Goal: Task Accomplishment & Management: Manage account settings

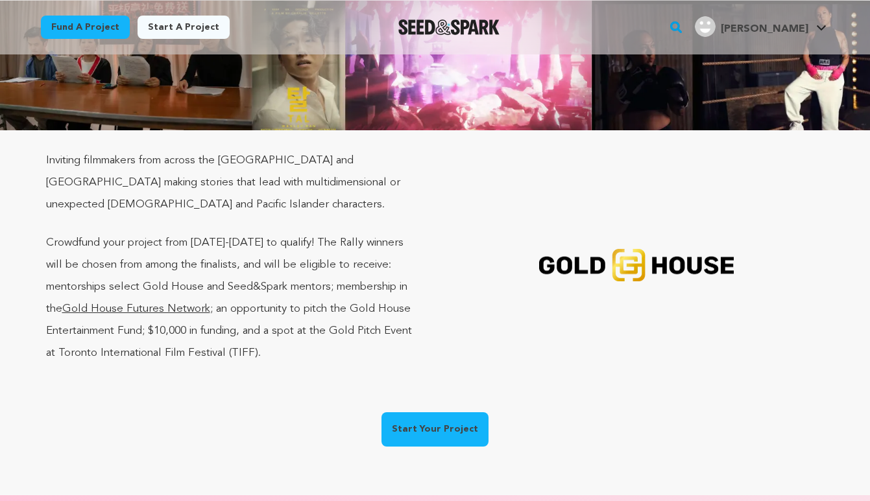
scroll to position [149, 0]
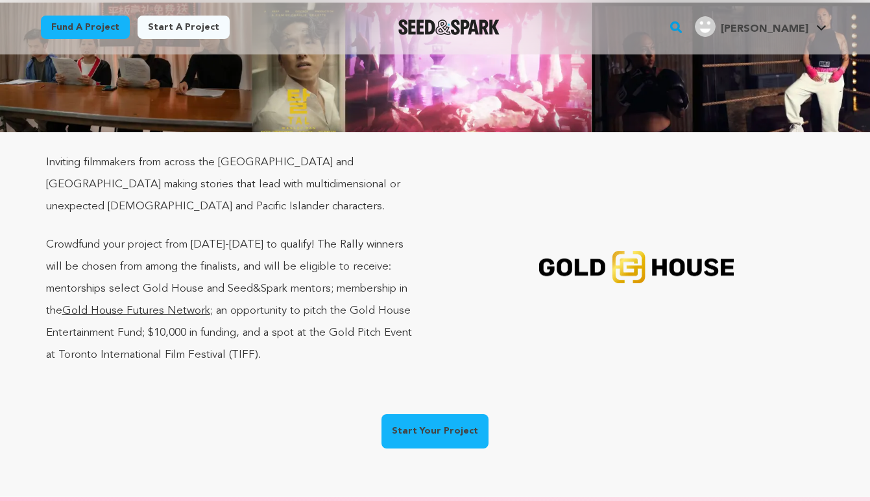
click at [304, 208] on div "Inviting filmmakers from across the US and Canada making stories that lead with…" at bounding box center [234, 268] width 376 height 232
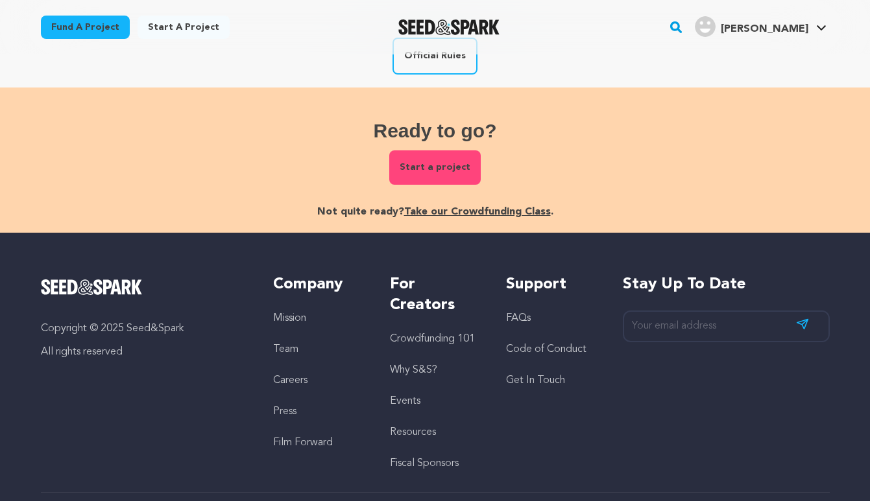
scroll to position [2936, 0]
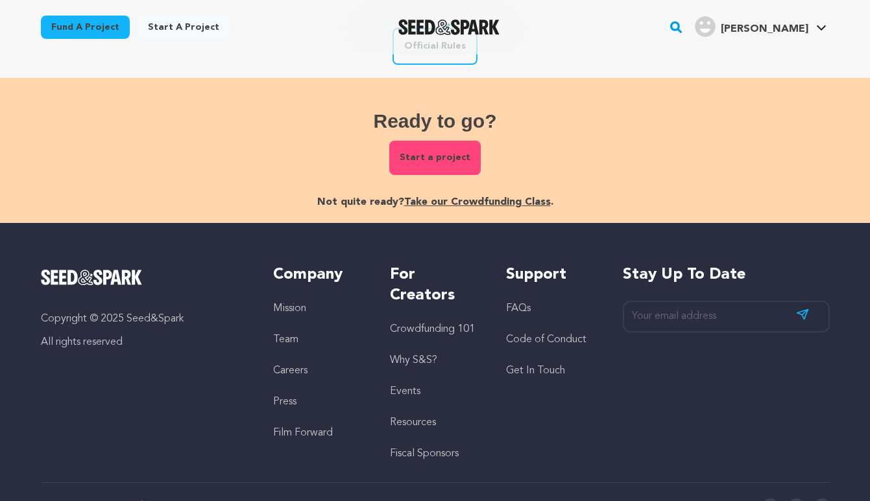
click at [112, 270] on img "Seed&Spark Homepage" at bounding box center [92, 278] width 102 height 16
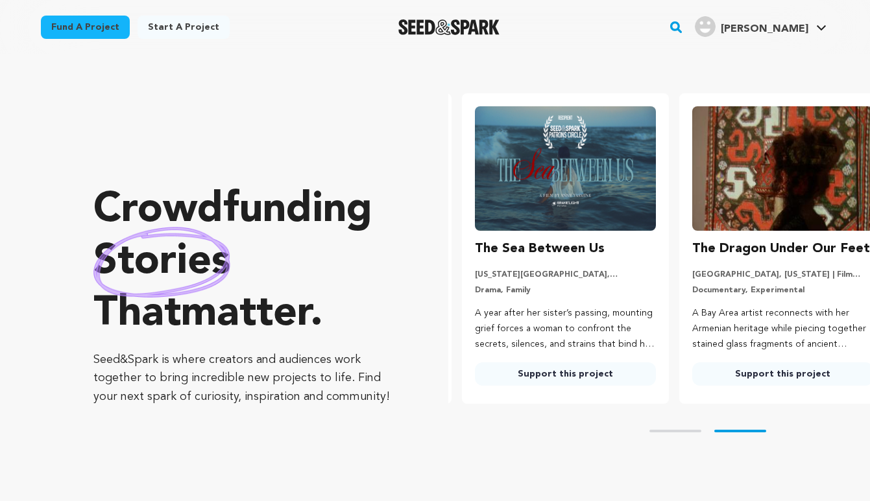
scroll to position [0, 228]
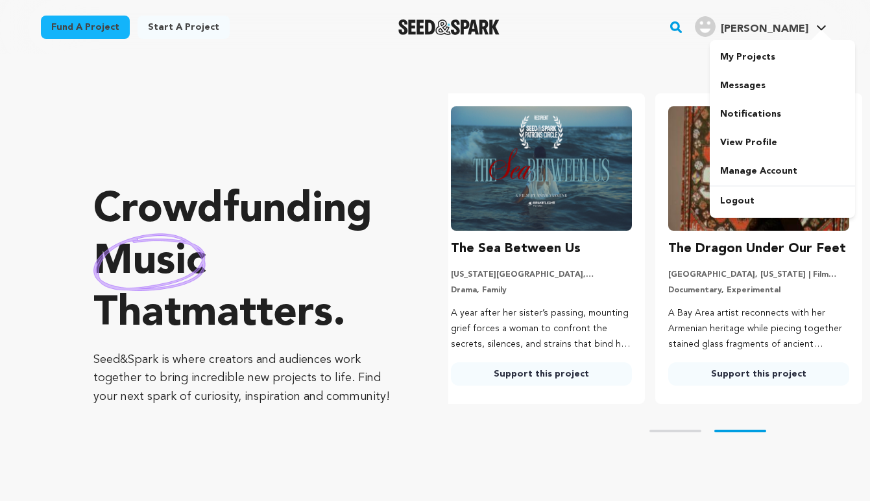
click at [815, 34] on div at bounding box center [821, 36] width 26 height 13
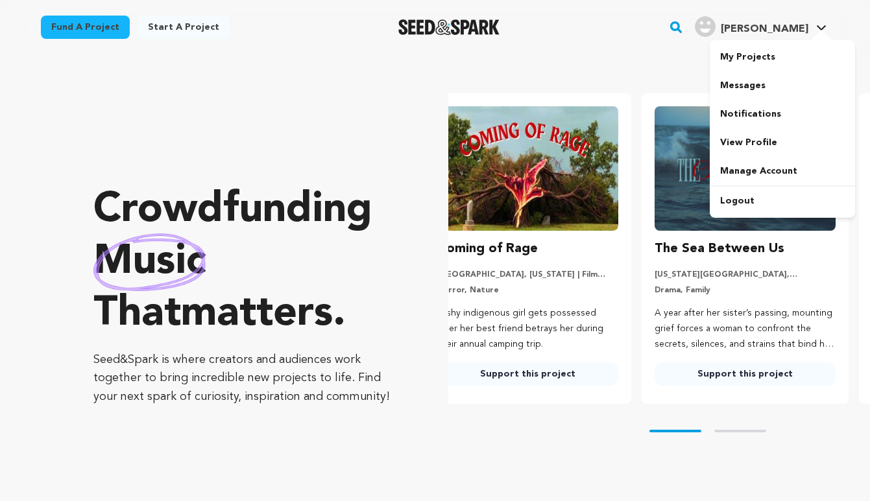
scroll to position [0, 0]
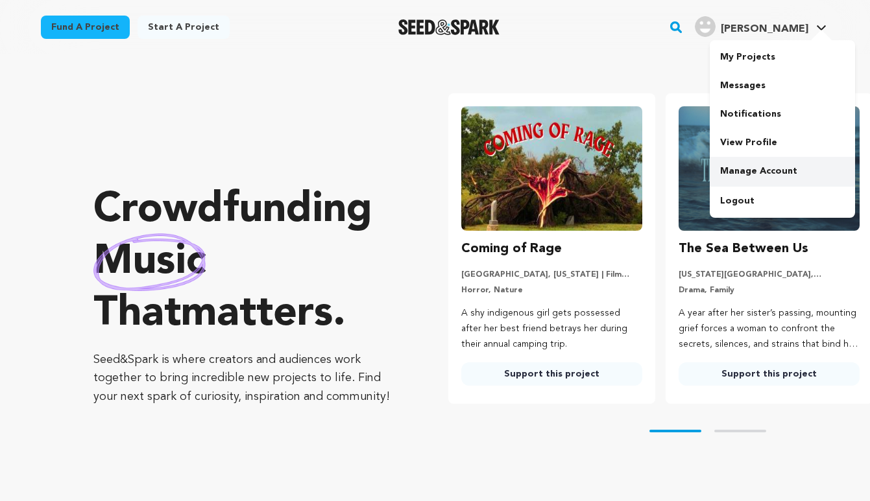
click at [773, 176] on link "Manage Account" at bounding box center [782, 171] width 145 height 29
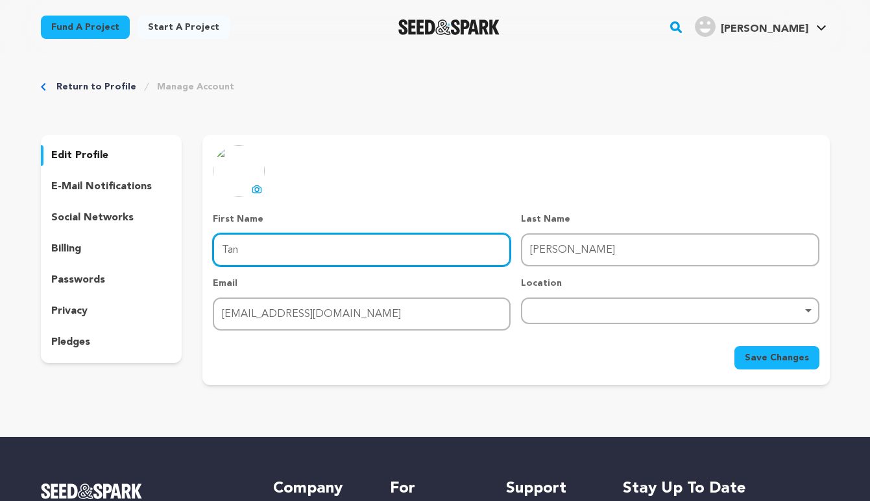
click at [295, 258] on input "Tan" at bounding box center [362, 250] width 298 height 33
type input "[PERSON_NAME]"
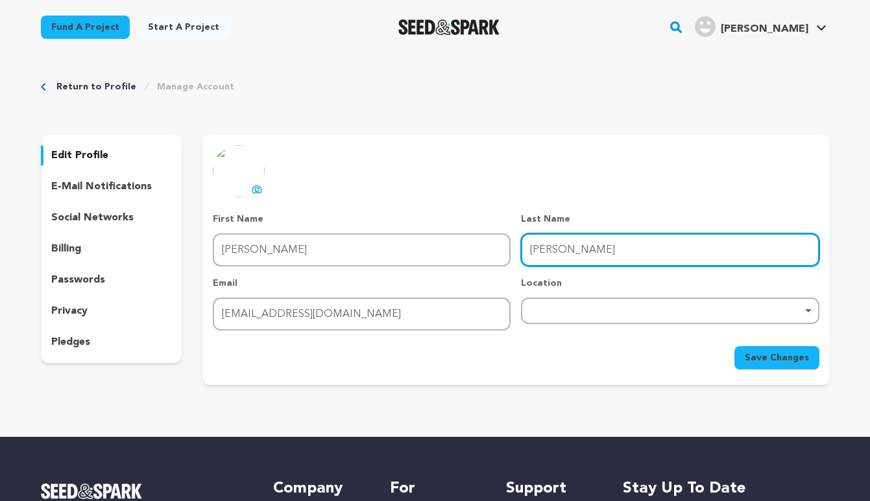
click at [617, 249] on input "[PERSON_NAME]" at bounding box center [670, 250] width 298 height 33
click at [583, 312] on div "Remove item" at bounding box center [669, 310] width 285 height 5
type input "Tan"
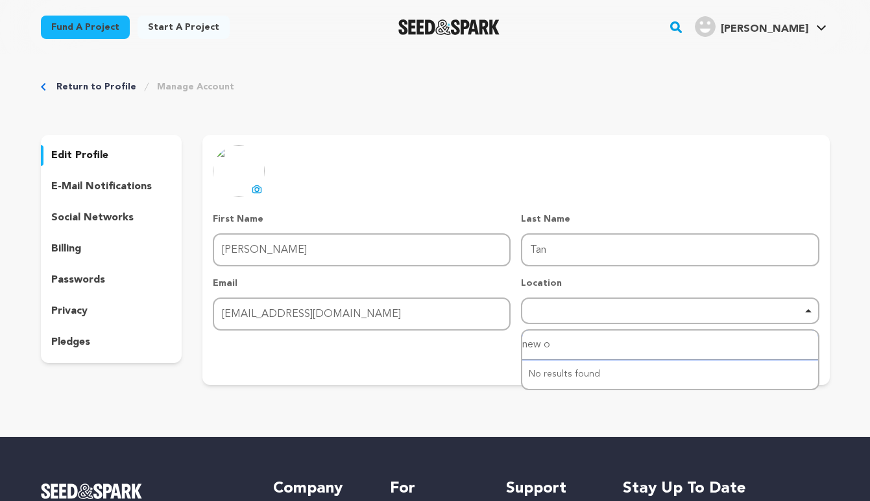
type input "new or"
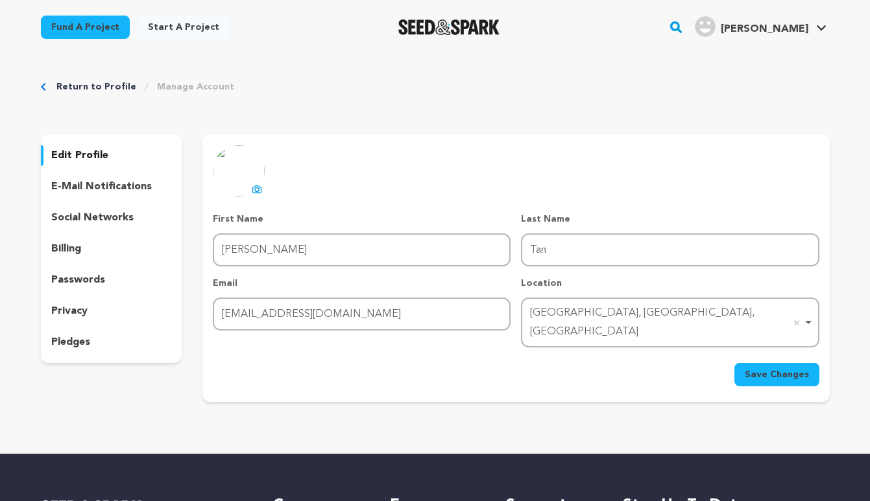
click at [775, 366] on button "Save Changes" at bounding box center [776, 374] width 85 height 23
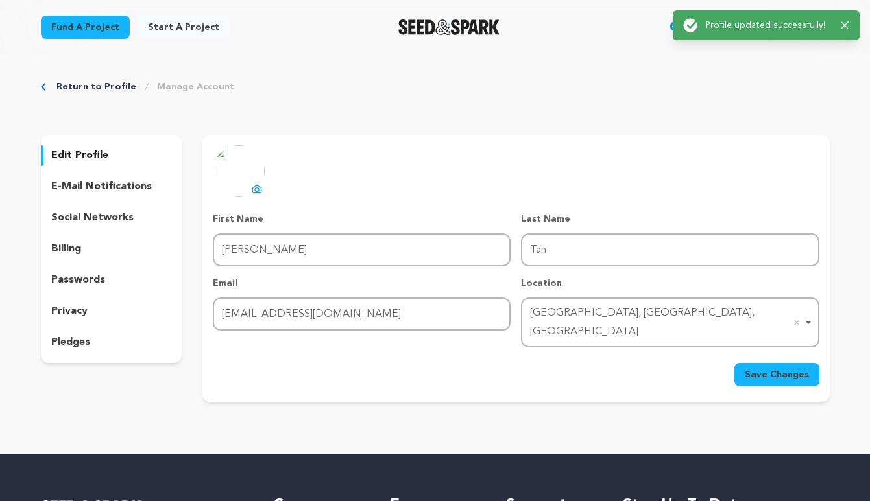
click at [70, 217] on p "social networks" at bounding box center [92, 218] width 82 height 16
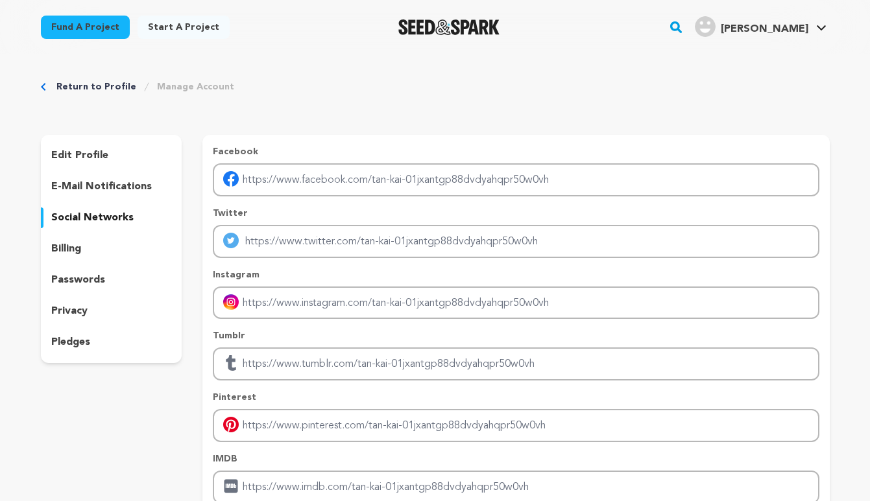
click at [497, 29] on img "Seed&Spark Homepage" at bounding box center [449, 27] width 102 height 16
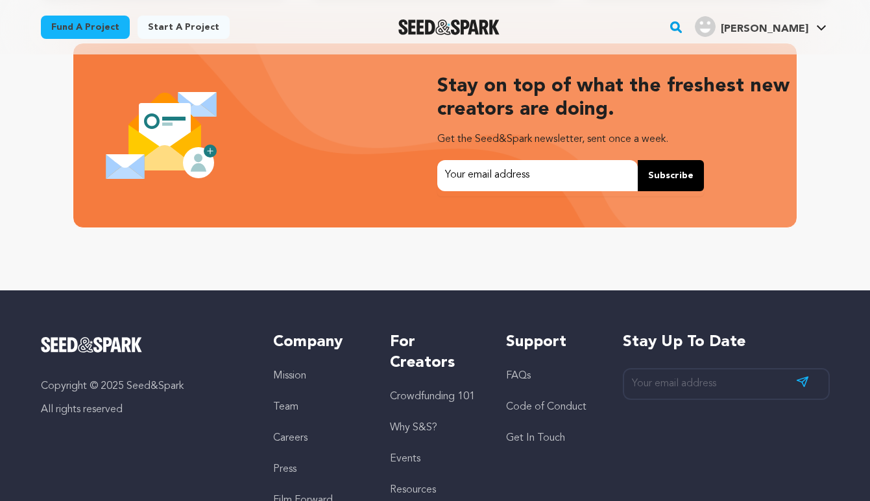
scroll to position [0, 228]
click at [521, 173] on input "email" at bounding box center [537, 175] width 200 height 31
type input "[EMAIL_ADDRESS][DOMAIN_NAME]"
click at [677, 171] on span "Subscribe" at bounding box center [670, 175] width 45 height 13
